Goal: Obtain resource: Download file/media

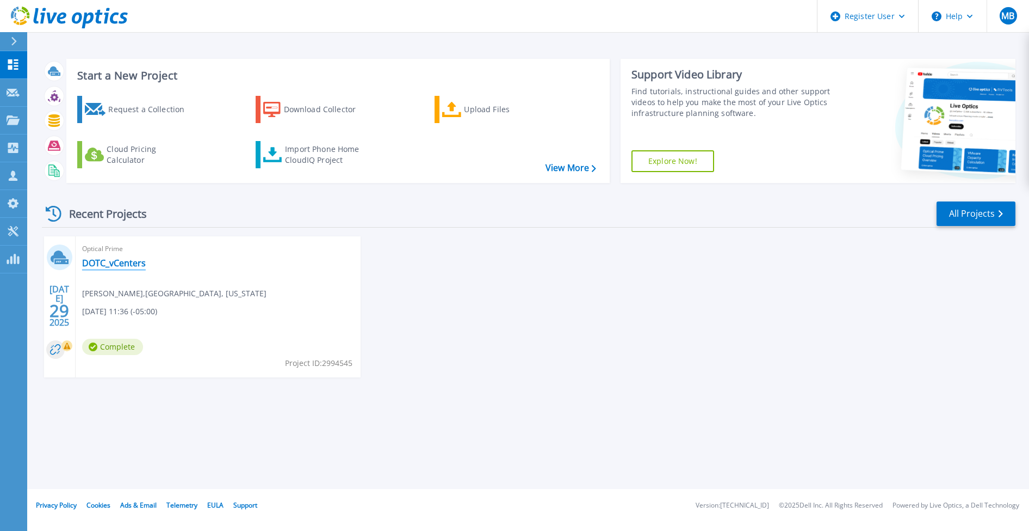
click at [127, 265] on link "DOTC_vCenters" at bounding box center [114, 262] width 64 height 11
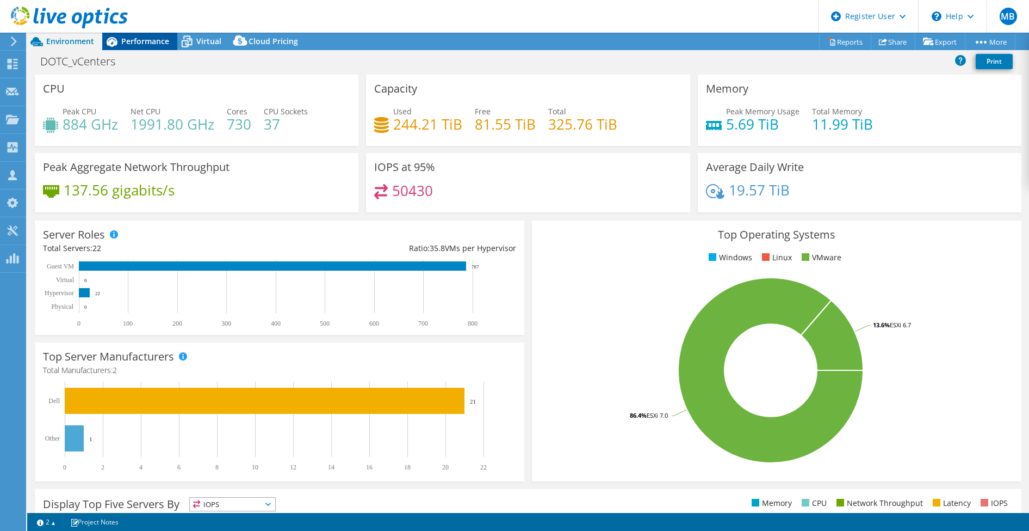
click at [155, 44] on span "Performance" at bounding box center [145, 41] width 48 height 10
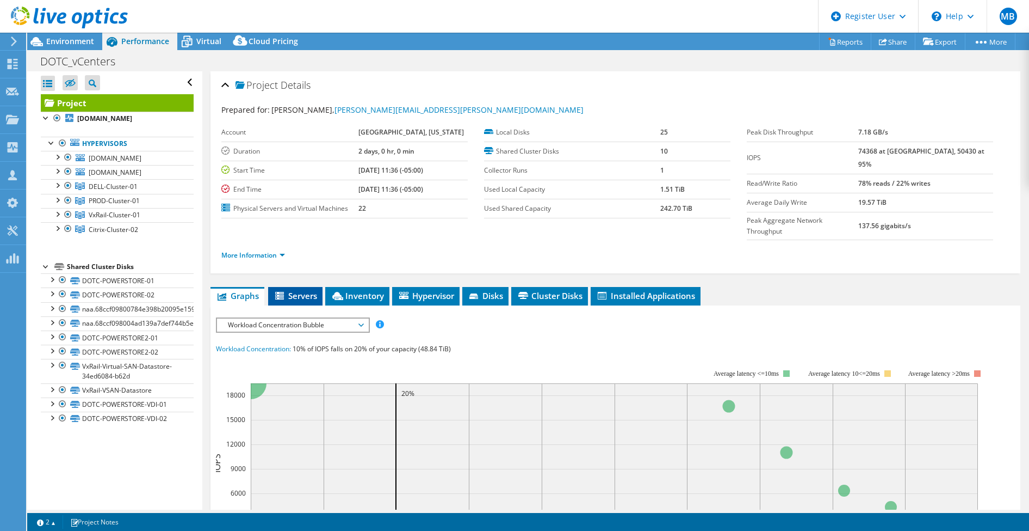
click at [301, 290] on span "Servers" at bounding box center [296, 295] width 44 height 11
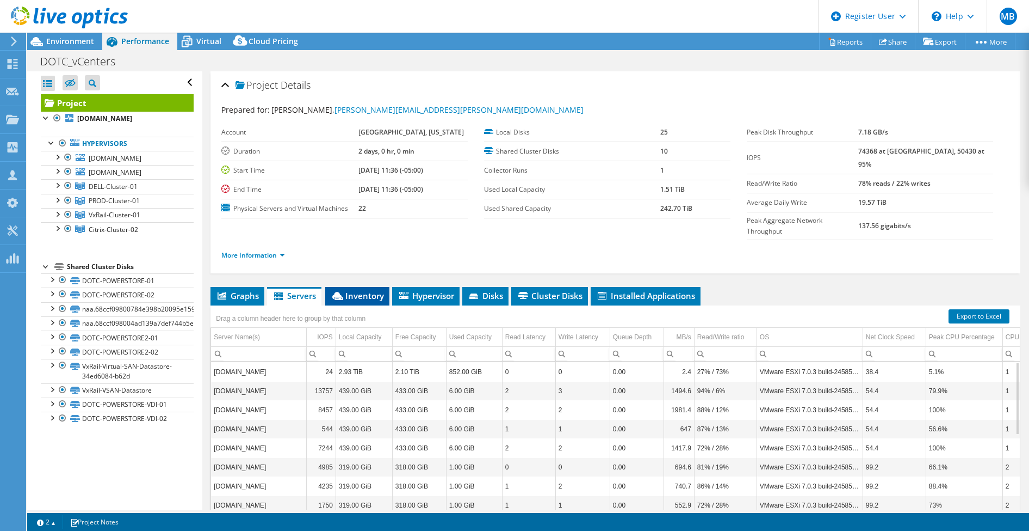
click at [369, 290] on span "Inventory" at bounding box center [357, 295] width 53 height 11
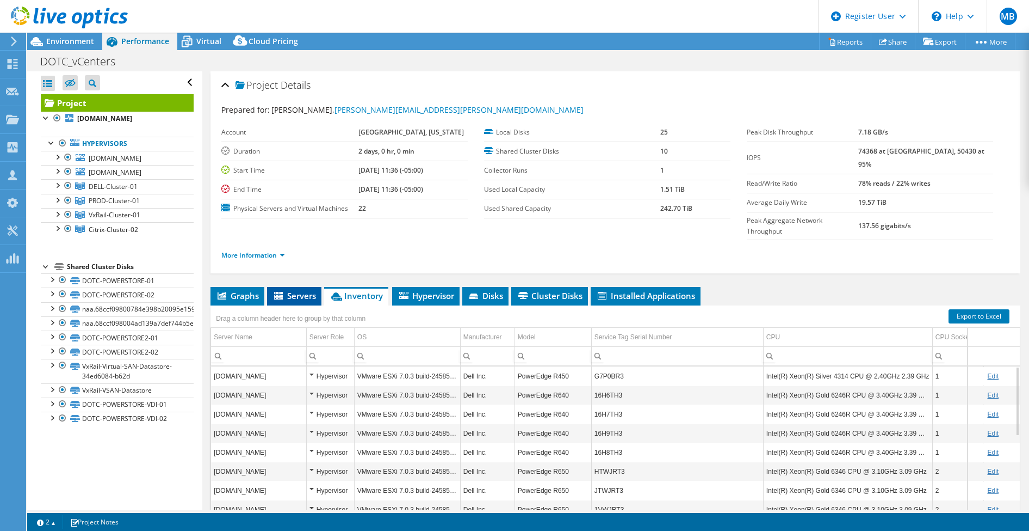
click at [295, 290] on span "Servers" at bounding box center [295, 295] width 44 height 11
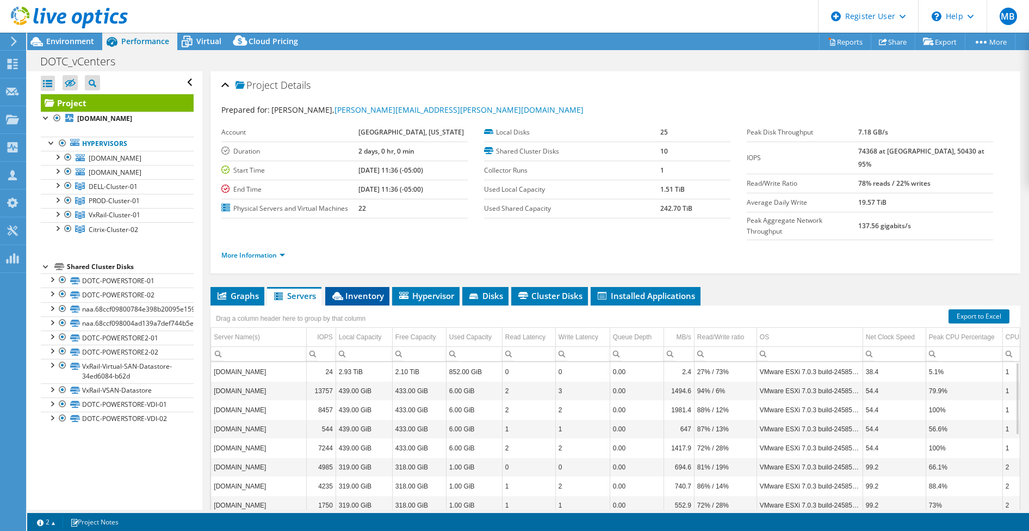
click at [365, 290] on span "Inventory" at bounding box center [357, 295] width 53 height 11
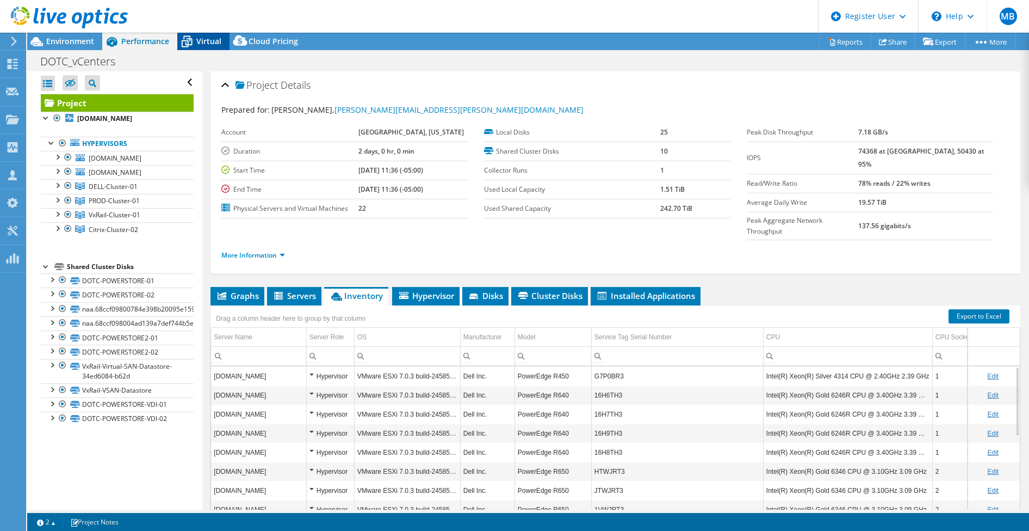
click at [203, 39] on span "Virtual" at bounding box center [208, 41] width 25 height 10
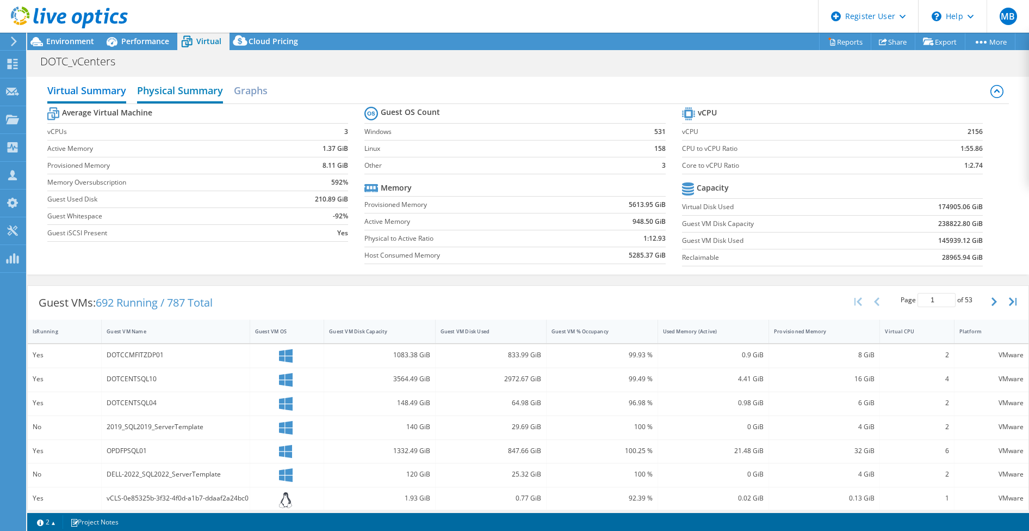
click at [206, 92] on h2 "Physical Summary" at bounding box center [180, 91] width 86 height 24
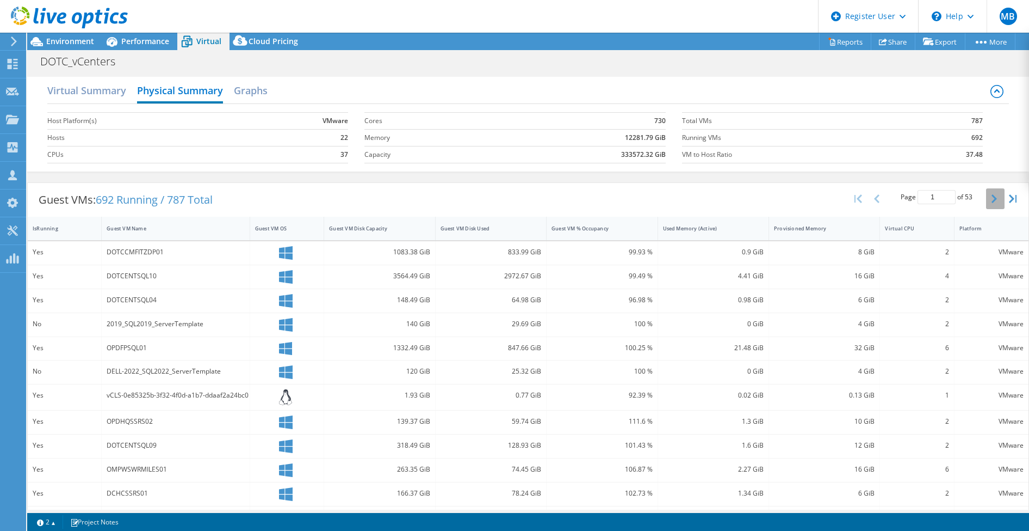
click at [992, 196] on icon "button" at bounding box center [994, 198] width 5 height 9
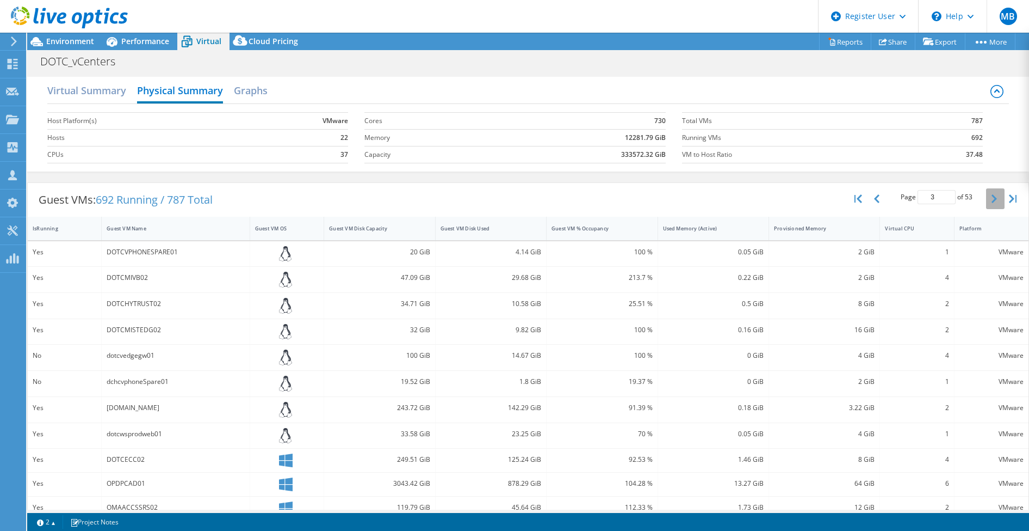
click at [992, 201] on icon "button" at bounding box center [994, 198] width 5 height 9
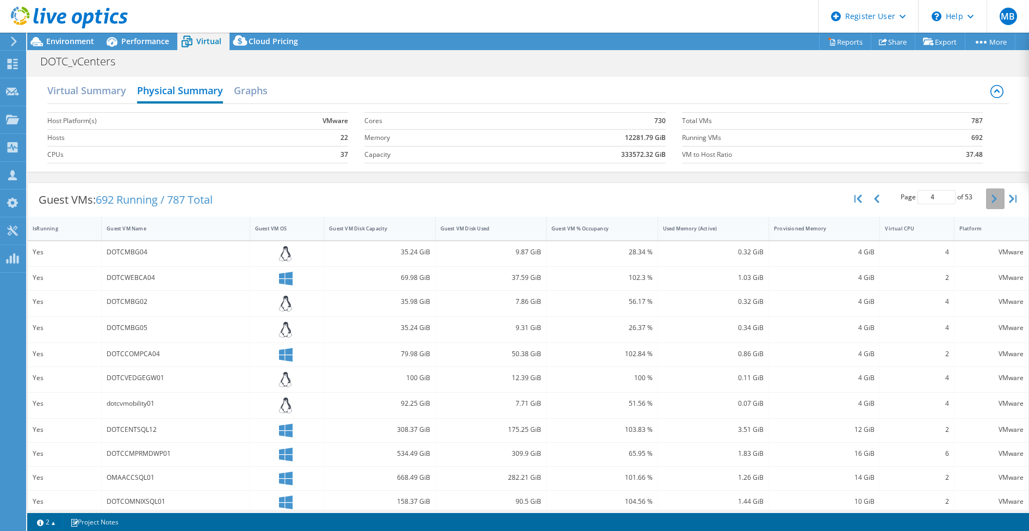
click at [992, 201] on icon "button" at bounding box center [994, 198] width 5 height 9
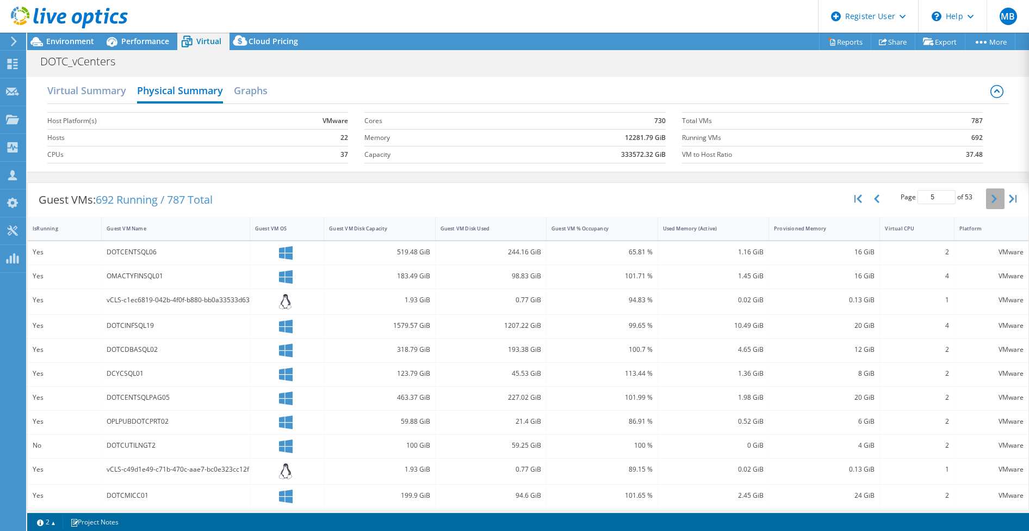
click at [992, 201] on icon "button" at bounding box center [994, 198] width 5 height 9
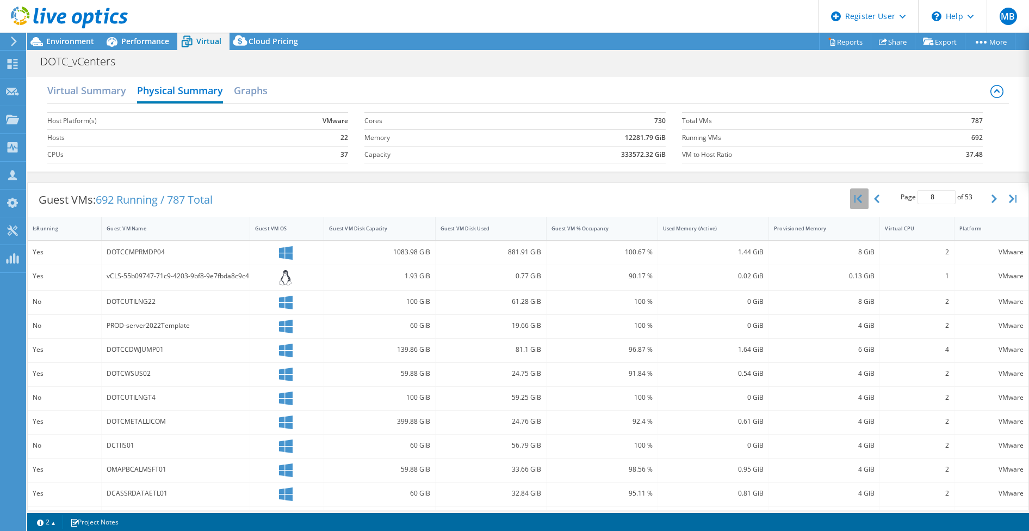
click at [855, 197] on icon "button" at bounding box center [859, 198] width 8 height 9
type input "1"
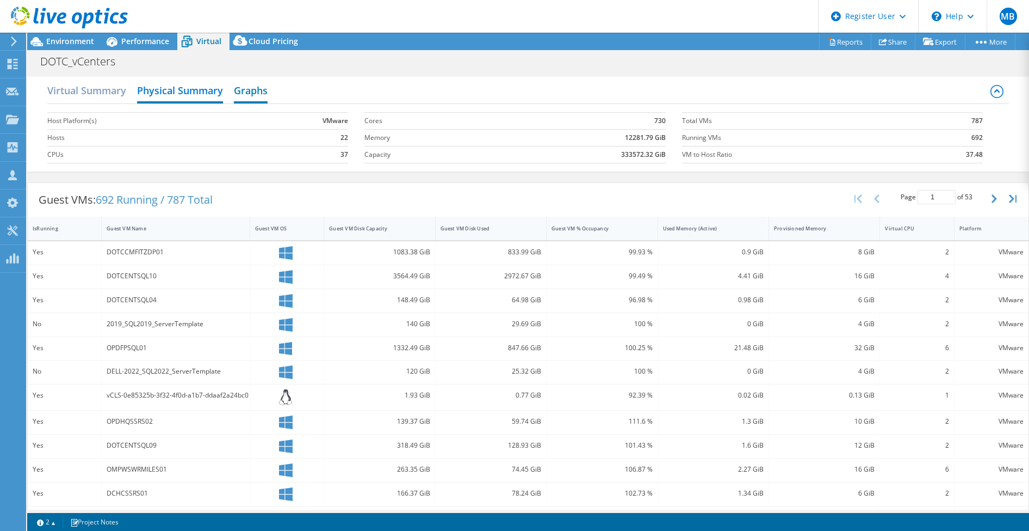
click at [255, 91] on h2 "Graphs" at bounding box center [251, 91] width 34 height 24
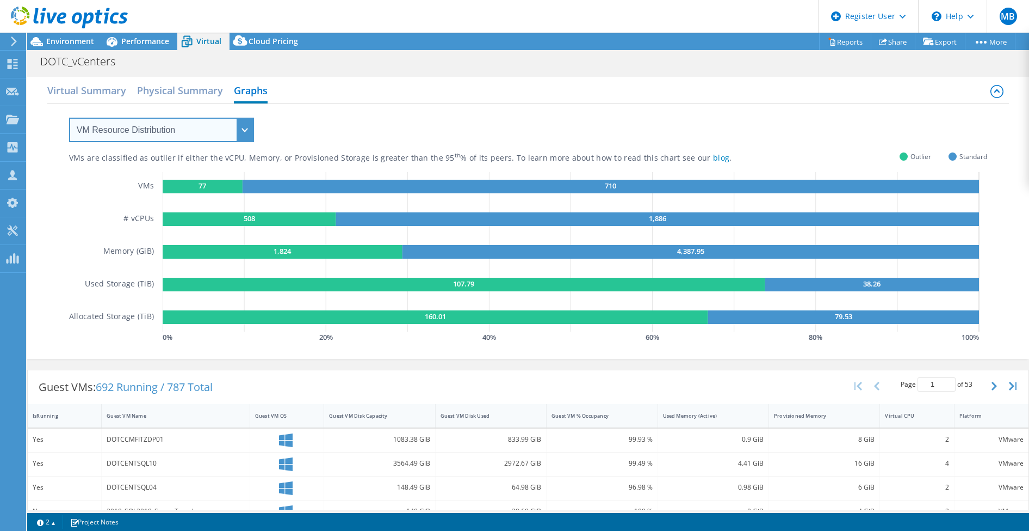
click at [245, 130] on select "VM Resource Distribution Provisioning Contrast Over Provisioning" at bounding box center [161, 130] width 185 height 24
click at [203, 94] on h2 "Physical Summary" at bounding box center [180, 91] width 86 height 24
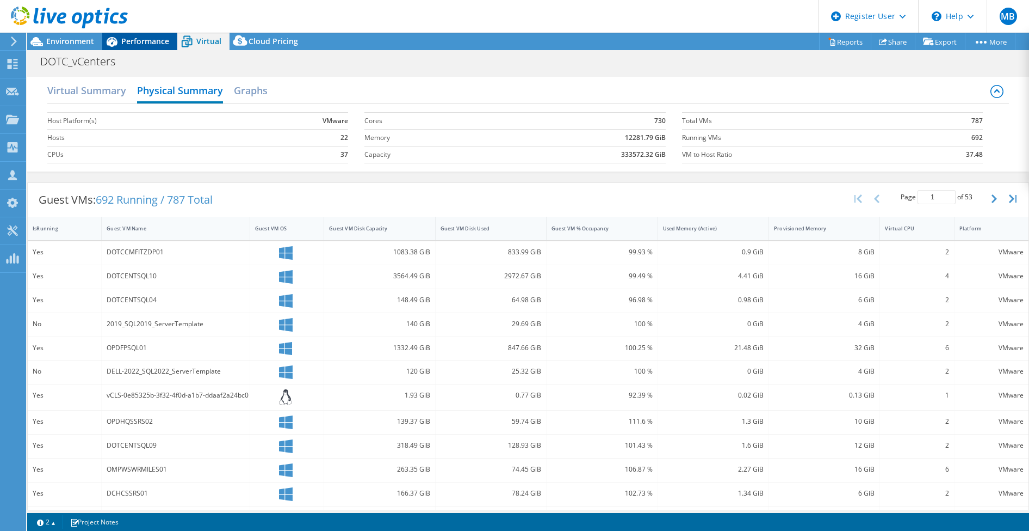
click at [159, 42] on span "Performance" at bounding box center [145, 41] width 48 height 10
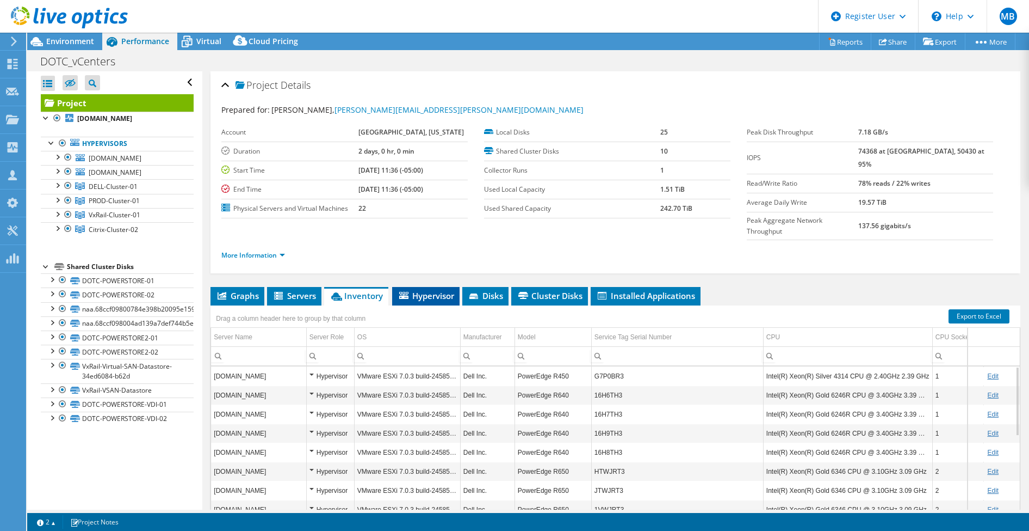
click at [437, 290] on span "Hypervisor" at bounding box center [426, 295] width 57 height 11
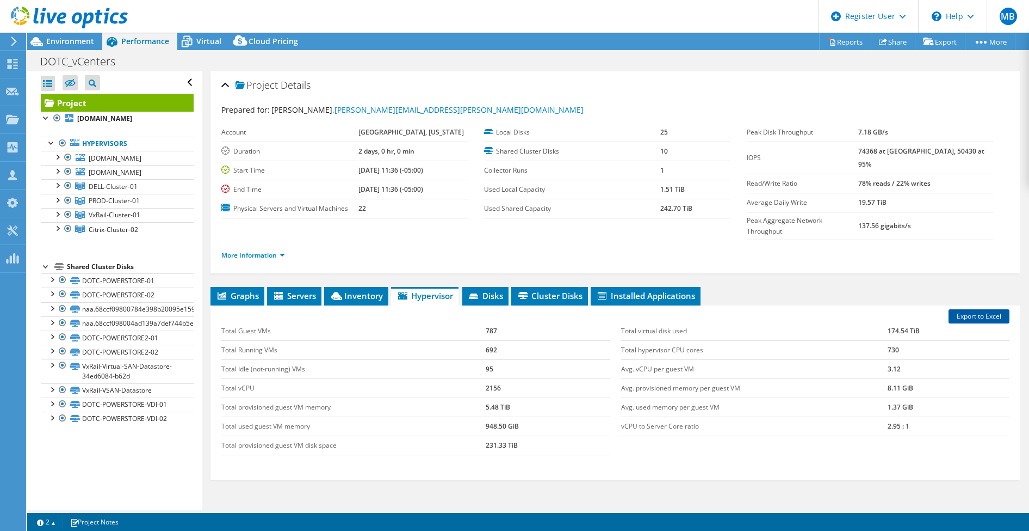
click at [976, 309] on link "Export to Excel" at bounding box center [979, 316] width 61 height 14
